Goal: Task Accomplishment & Management: Manage account settings

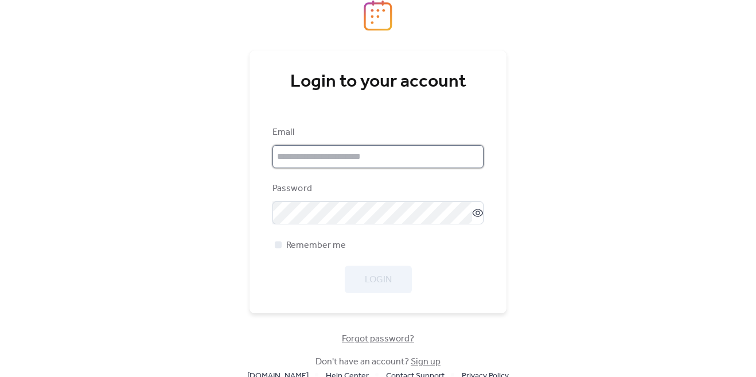
click at [379, 161] on input "email" at bounding box center [377, 156] width 211 height 23
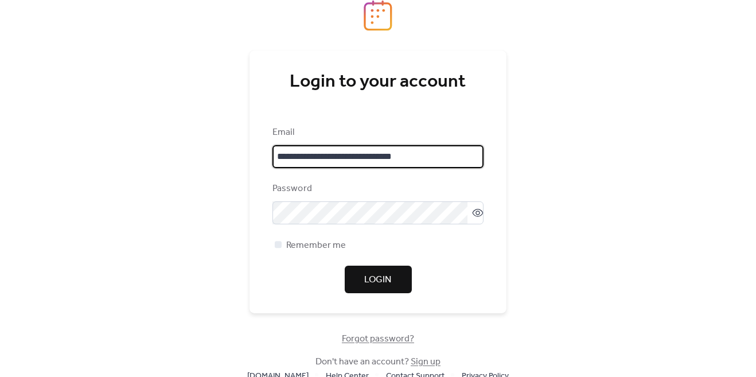
type input "**********"
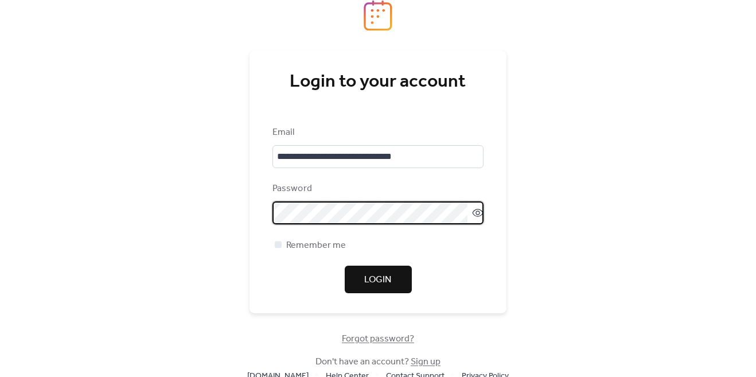
click at [477, 213] on icon at bounding box center [477, 212] width 11 height 11
click at [275, 243] on div at bounding box center [278, 244] width 7 height 7
click at [393, 287] on button "Login" at bounding box center [378, 280] width 67 height 28
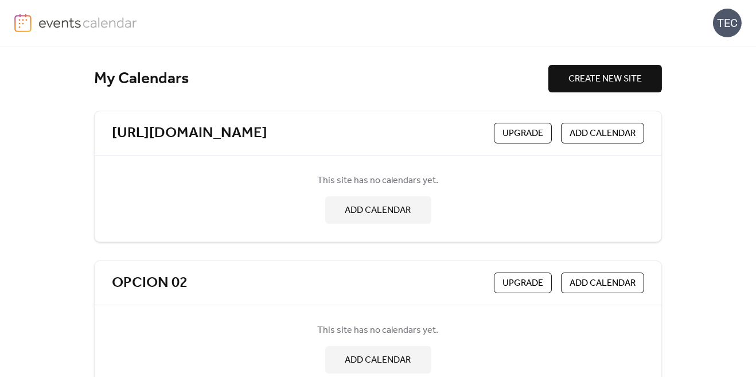
click at [156, 0] on html "TEC My Calendars CREATE NEW SITE [URL][DOMAIN_NAME] Upgrade ADD CALENDAR This s…" at bounding box center [378, 188] width 756 height 377
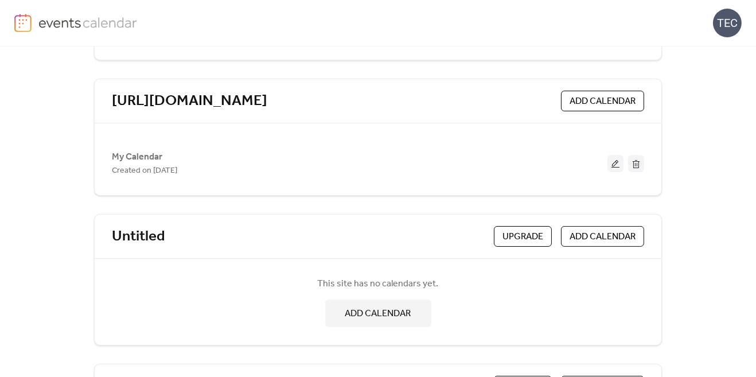
scroll to position [352, 0]
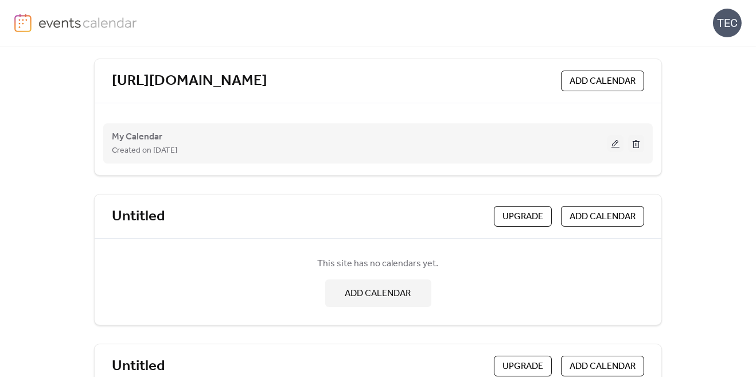
click at [620, 146] on button at bounding box center [615, 143] width 16 height 17
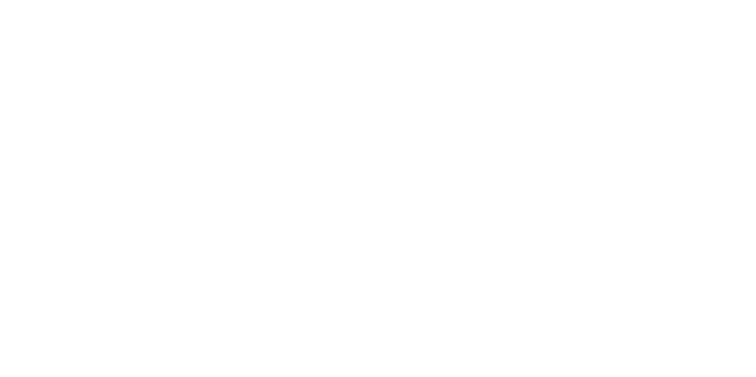
click at [214, 0] on html at bounding box center [378, 188] width 756 height 377
click at [230, 0] on html at bounding box center [378, 188] width 756 height 377
